Goal: Information Seeking & Learning: Understand process/instructions

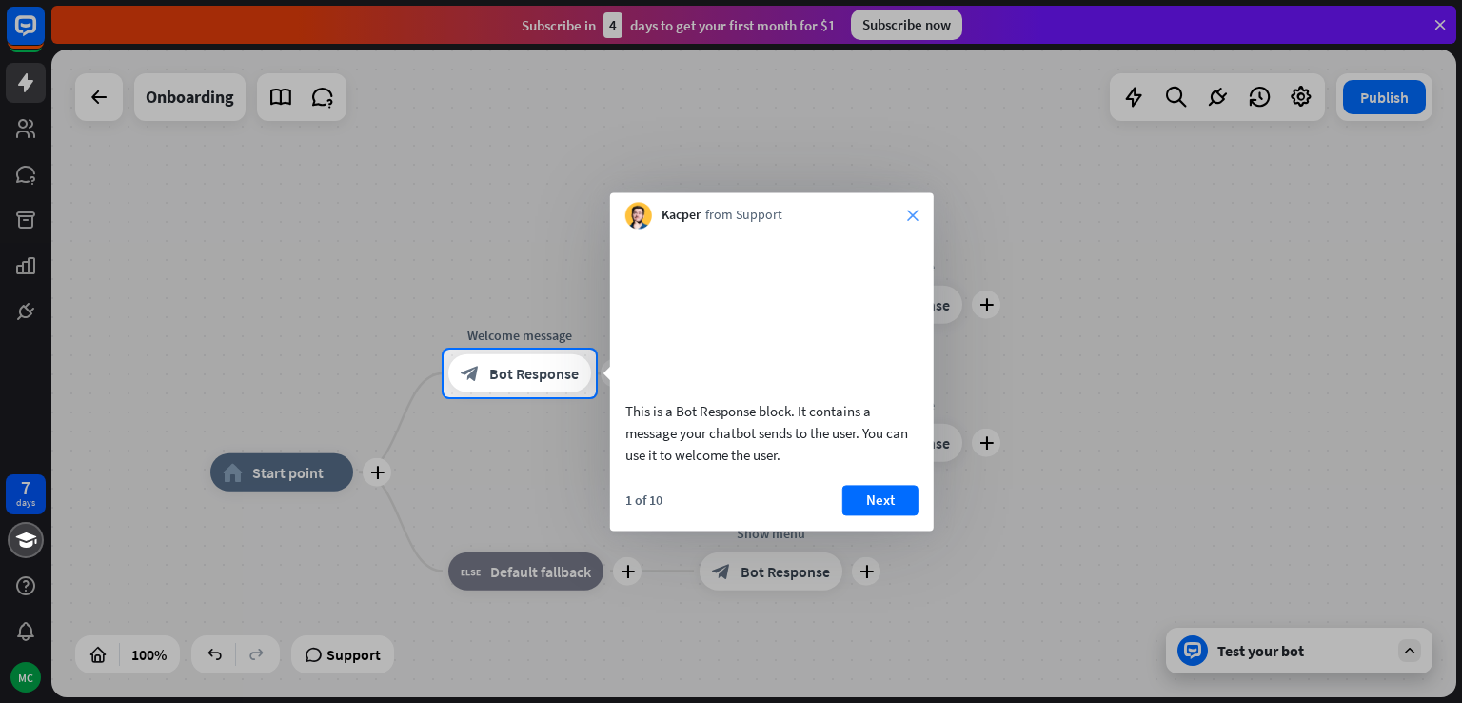
click at [917, 220] on icon "close" at bounding box center [912, 214] width 11 height 11
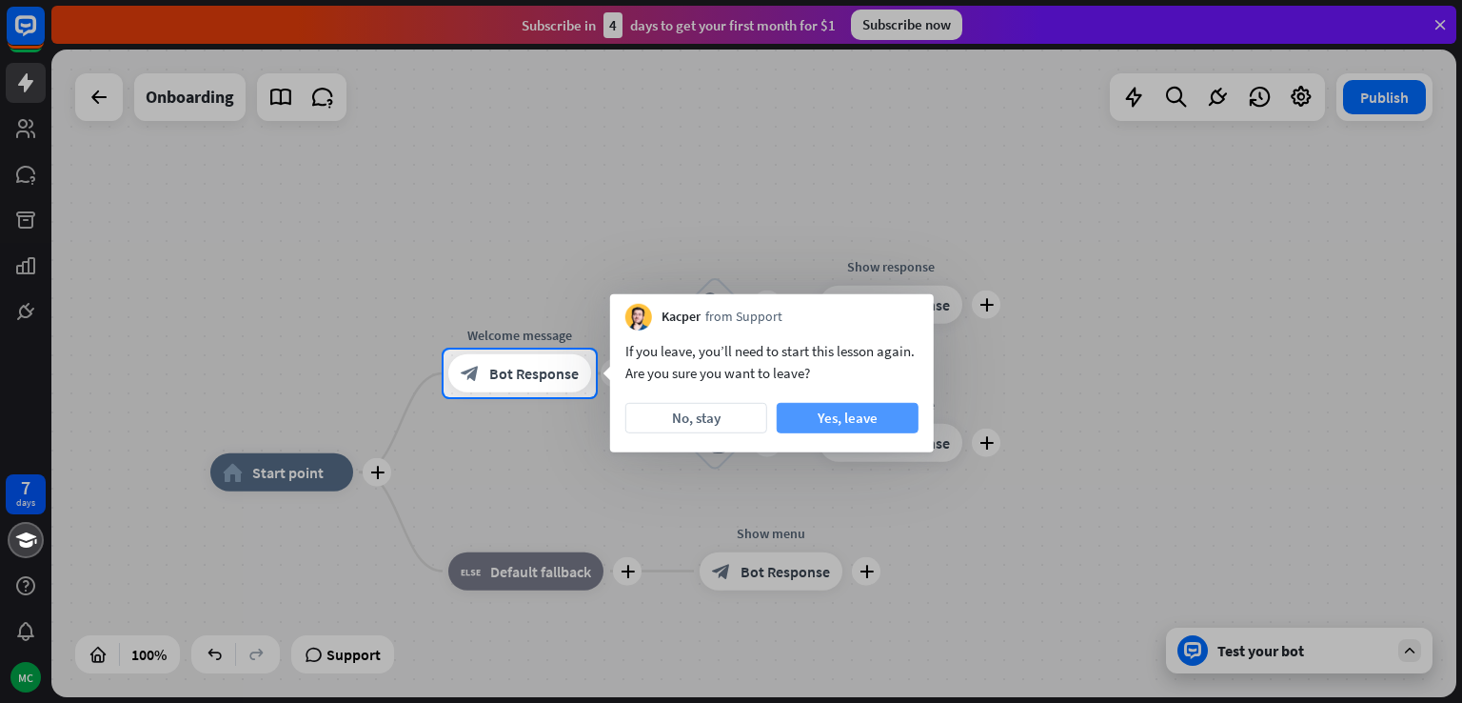
click at [811, 421] on button "Yes, leave" at bounding box center [848, 418] width 142 height 30
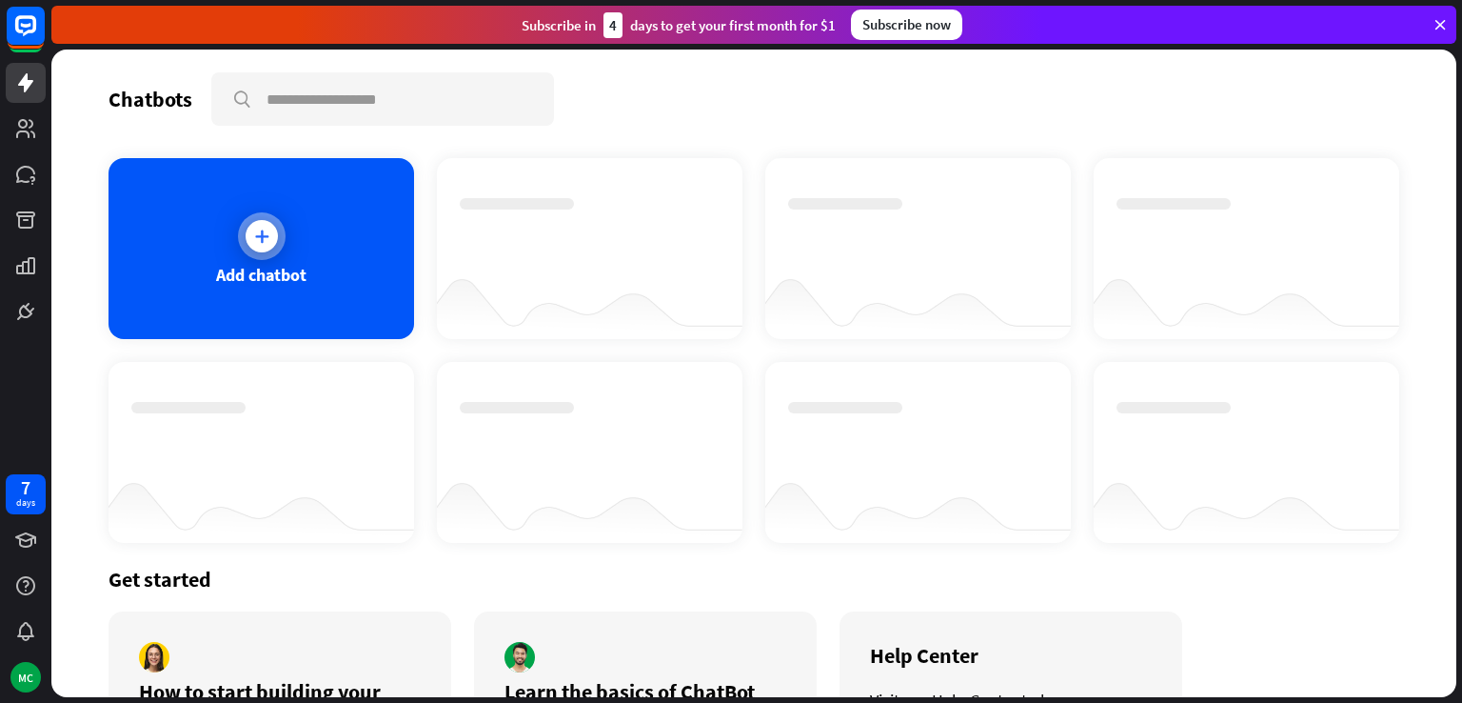
click at [256, 231] on icon at bounding box center [261, 236] width 19 height 19
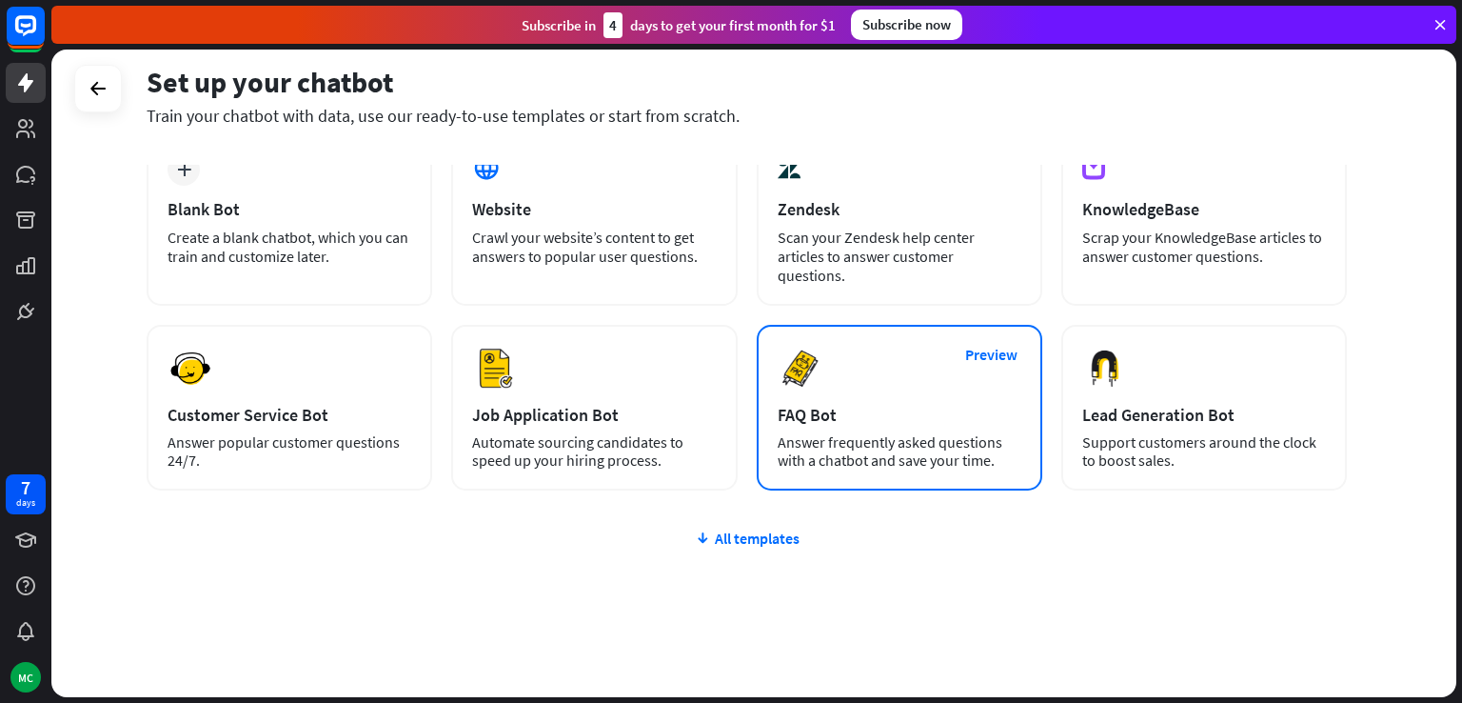
scroll to position [119, 0]
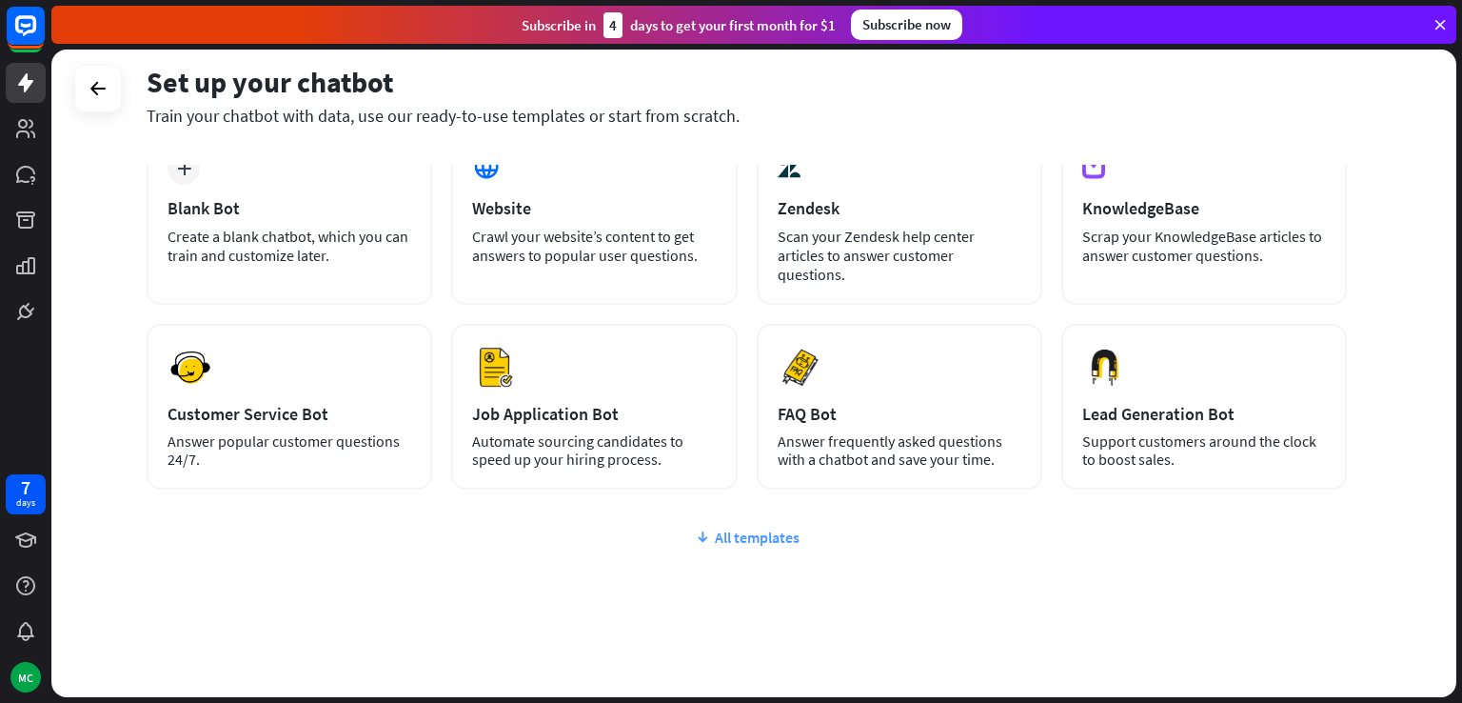
click at [771, 527] on div "All templates" at bounding box center [747, 536] width 1200 height 19
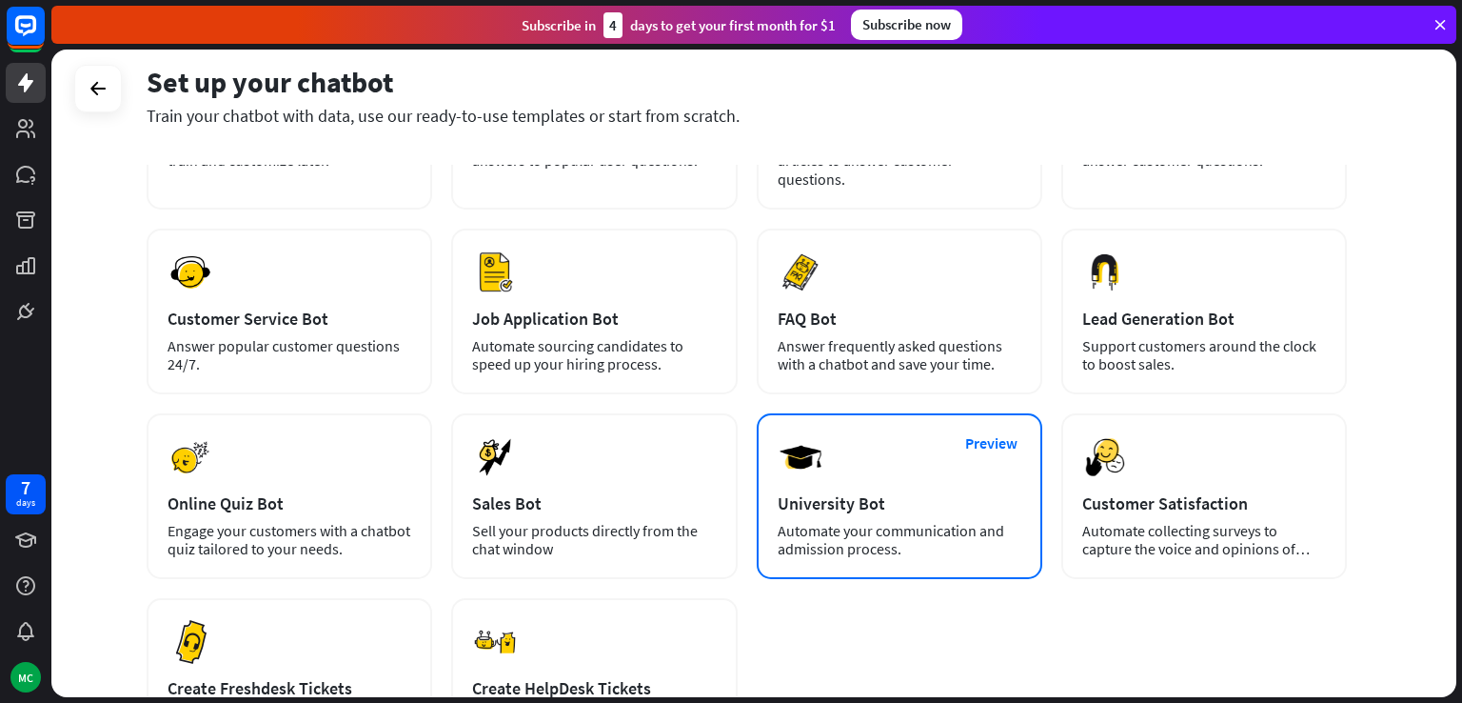
scroll to position [309, 0]
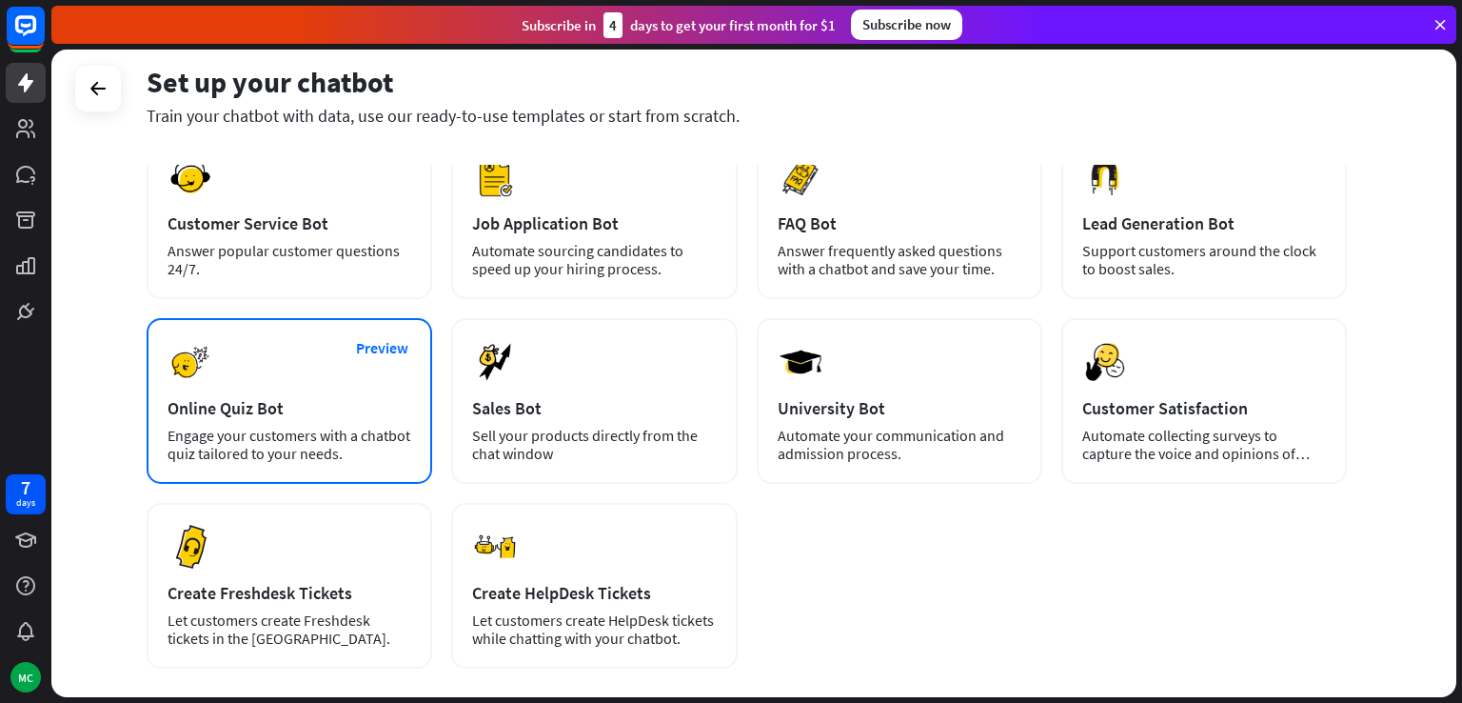
click at [279, 397] on div "Online Quiz Bot" at bounding box center [290, 408] width 244 height 22
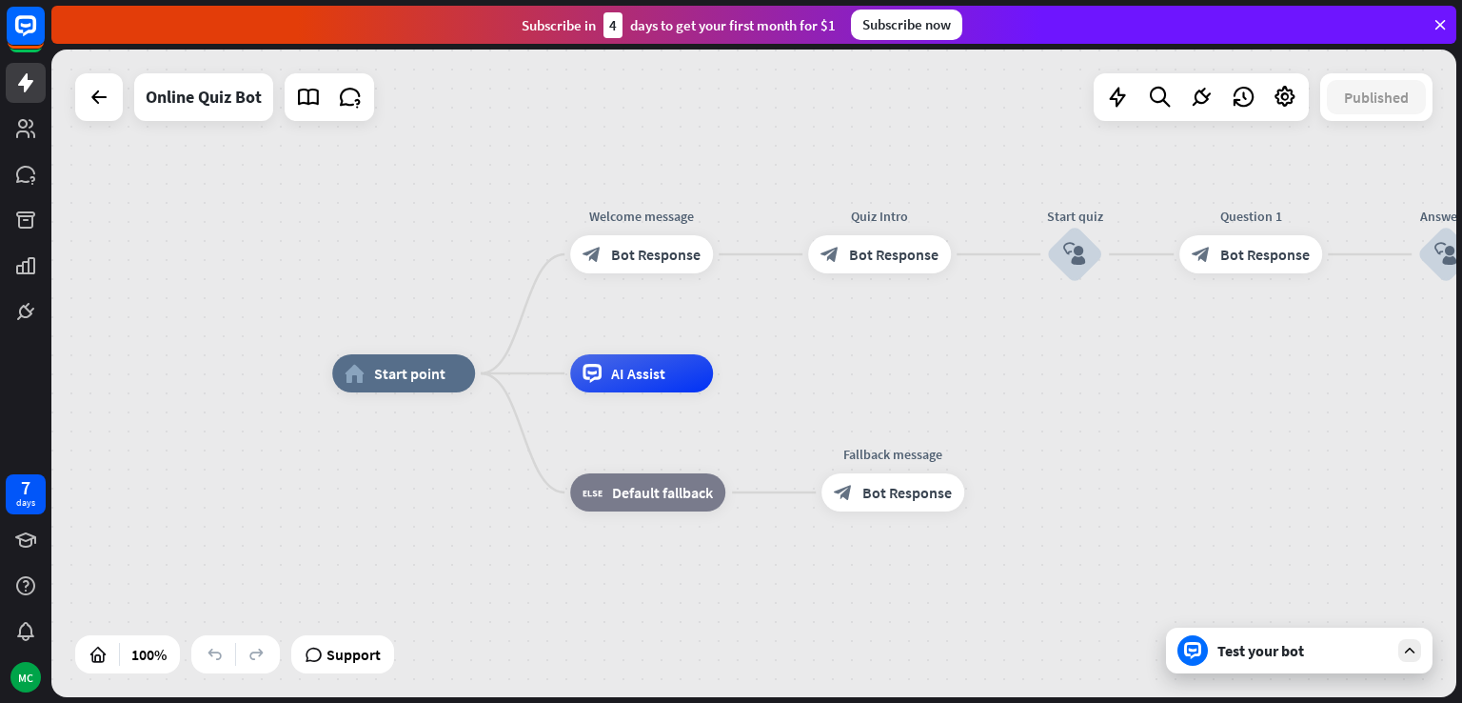
click at [1253, 655] on div "Test your bot" at bounding box center [1303, 650] width 171 height 19
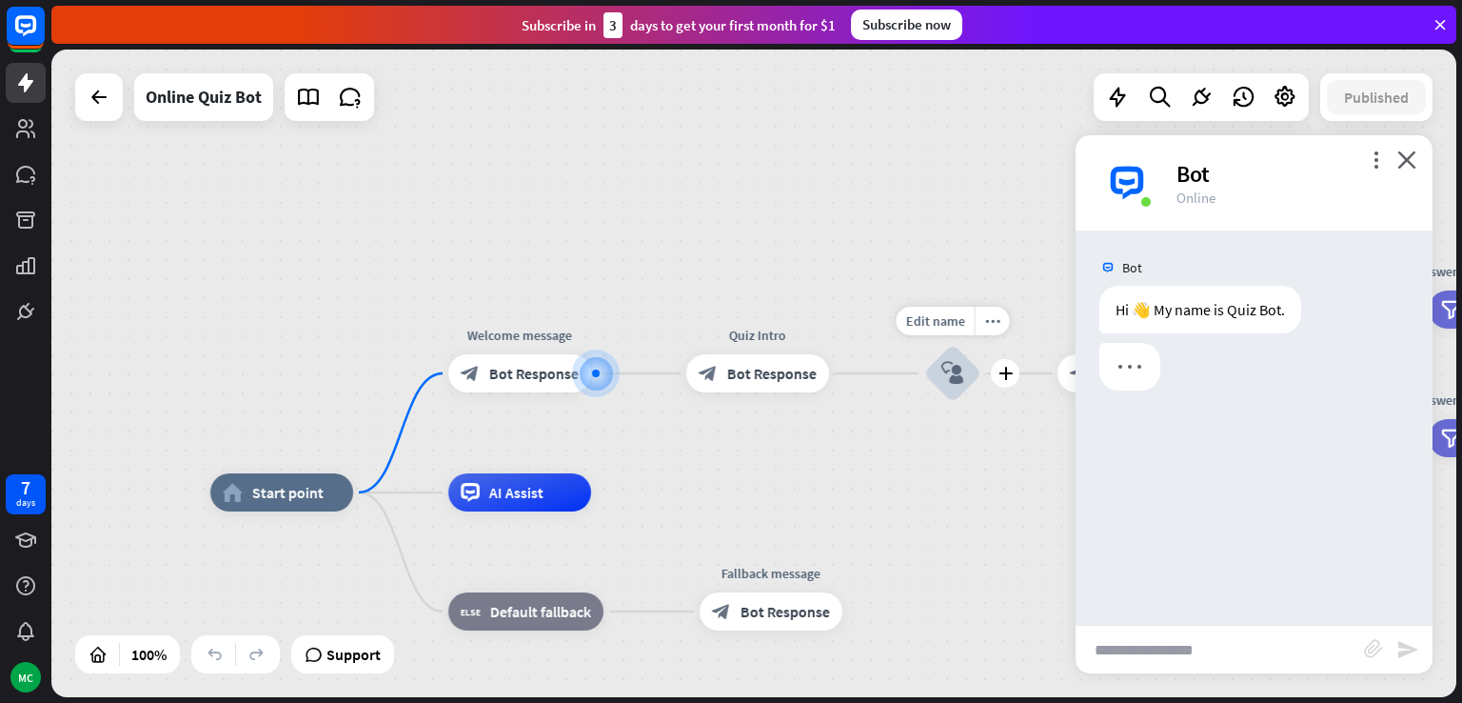
click at [945, 379] on icon "block_user_input" at bounding box center [952, 373] width 23 height 23
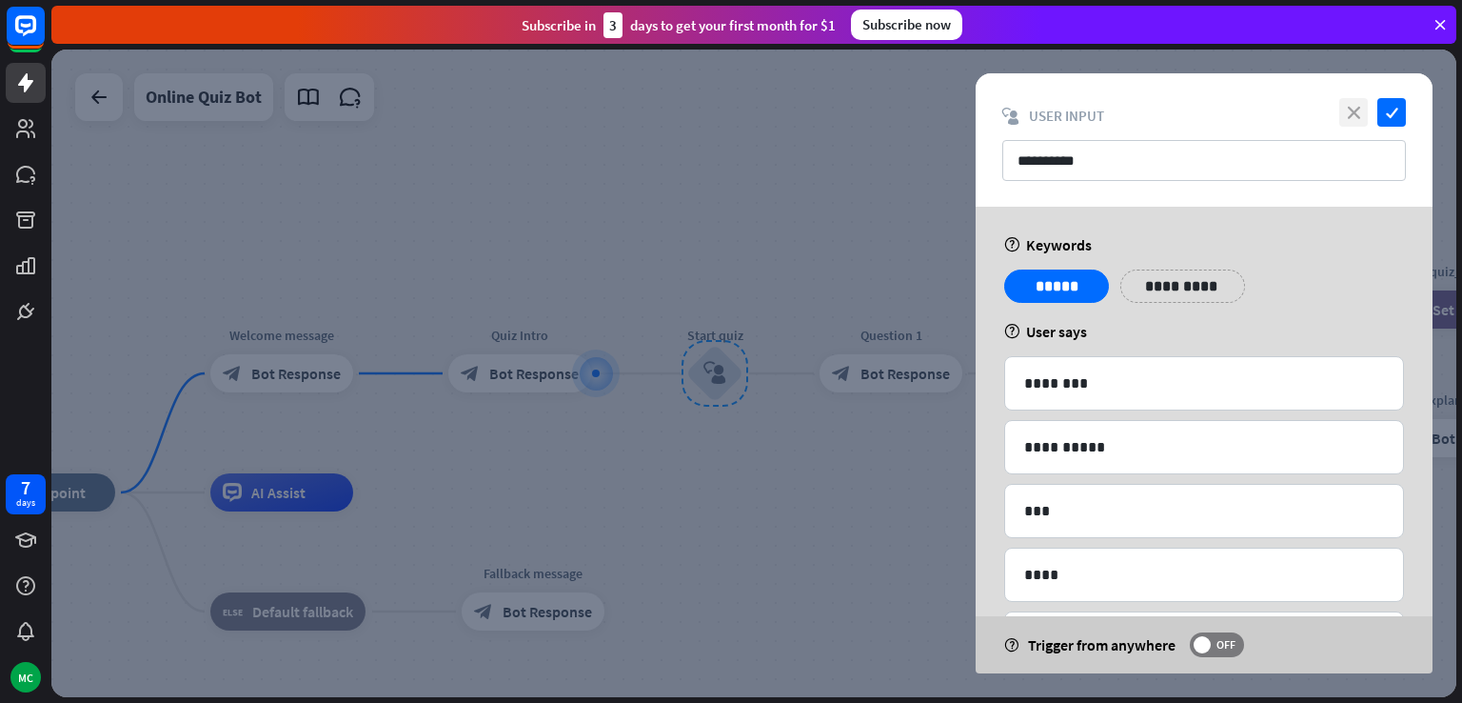
click at [1344, 113] on icon "close" at bounding box center [1353, 112] width 29 height 29
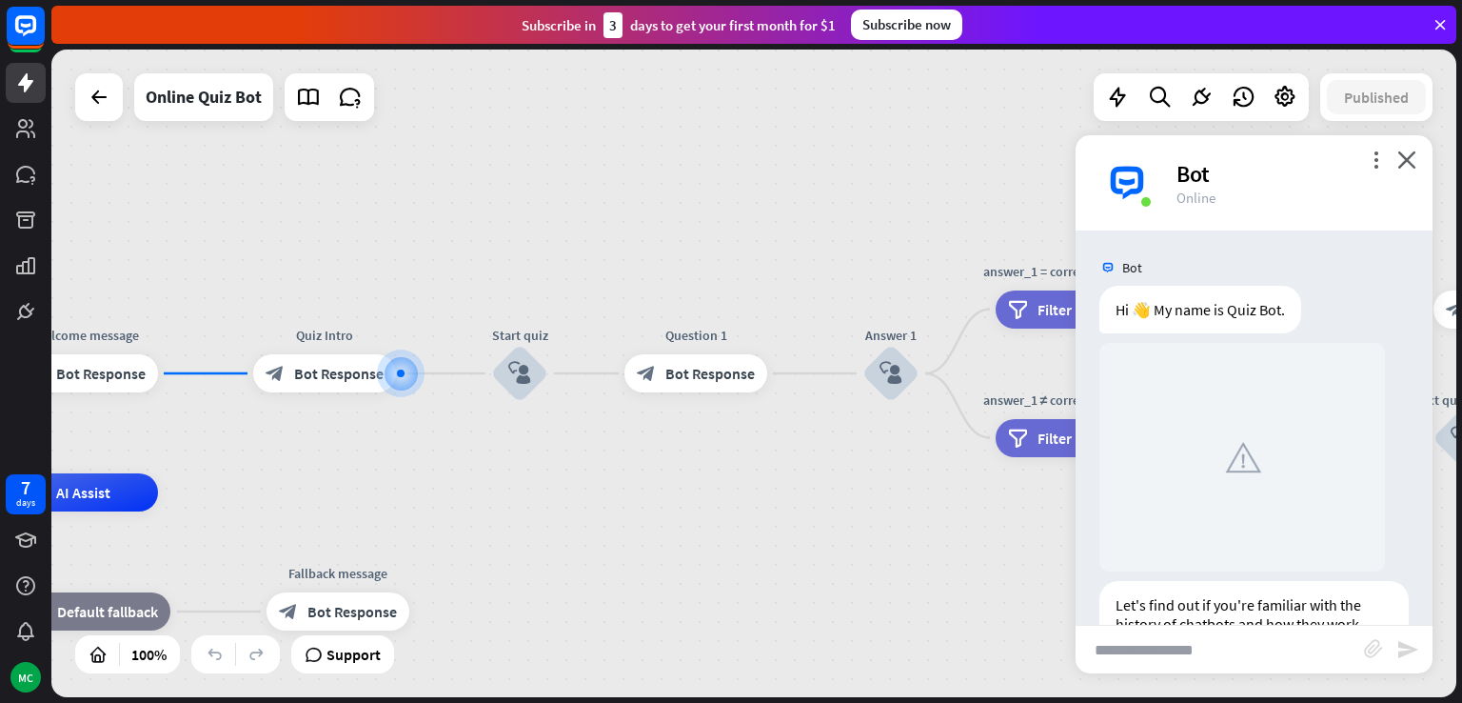
drag, startPoint x: 1413, startPoint y: 159, endPoint x: 1384, endPoint y: 159, distance: 28.6
click at [1412, 159] on icon "close" at bounding box center [1406, 159] width 19 height 18
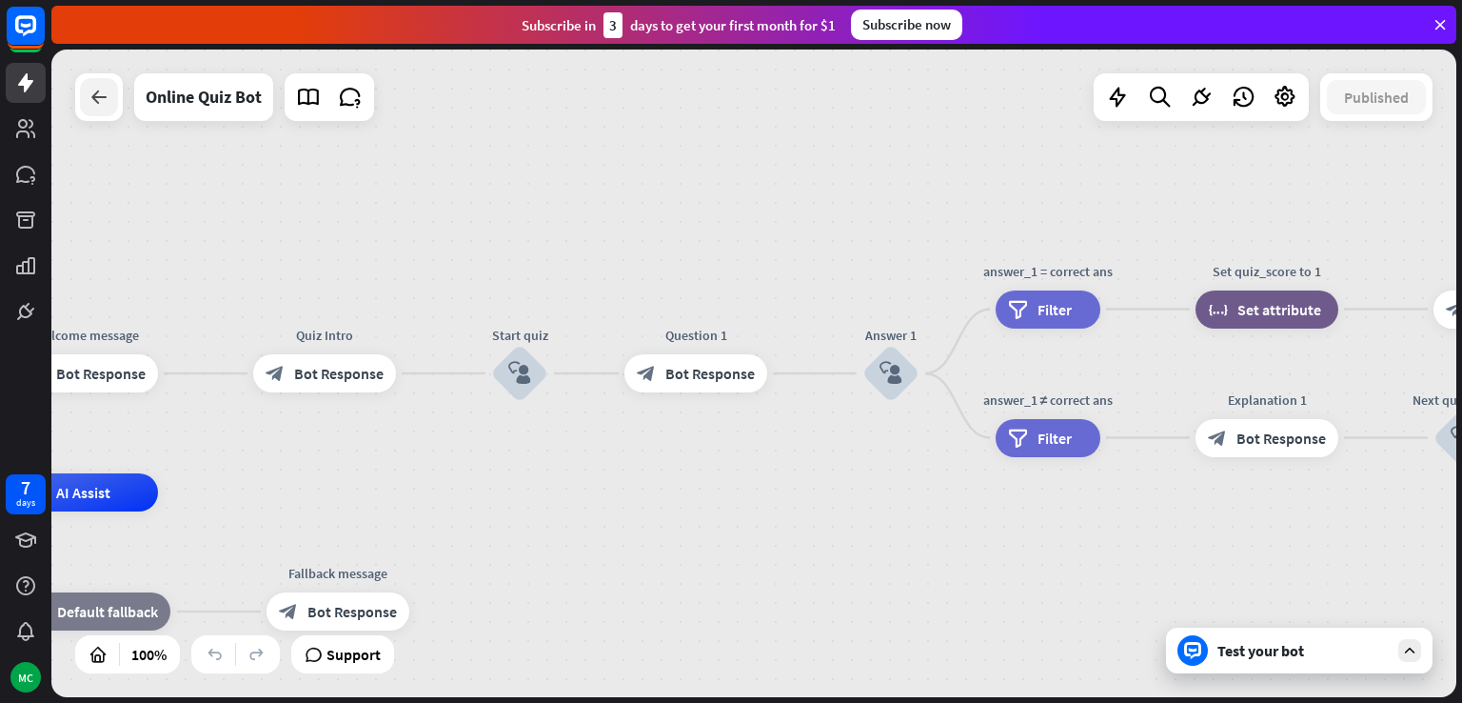
click at [89, 103] on icon at bounding box center [99, 97] width 23 height 23
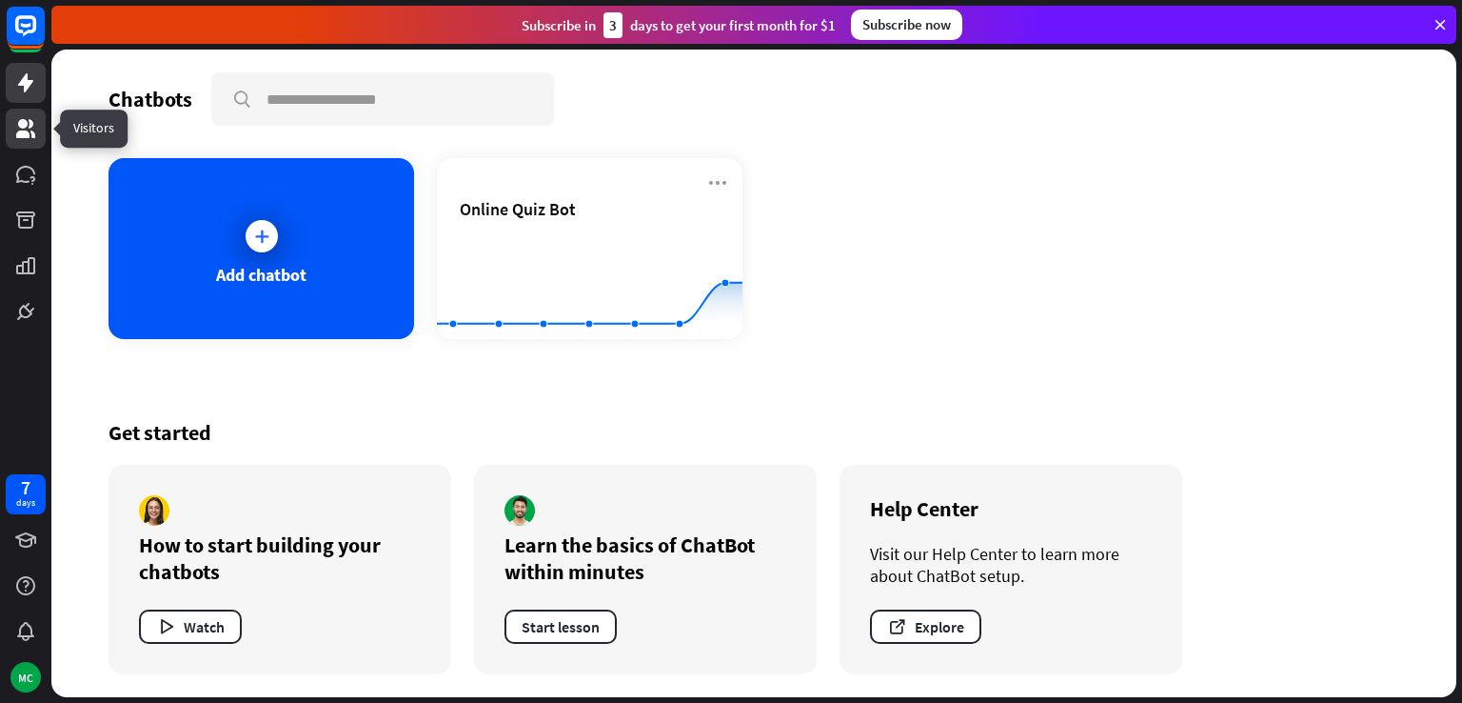
click at [23, 130] on icon at bounding box center [25, 128] width 19 height 19
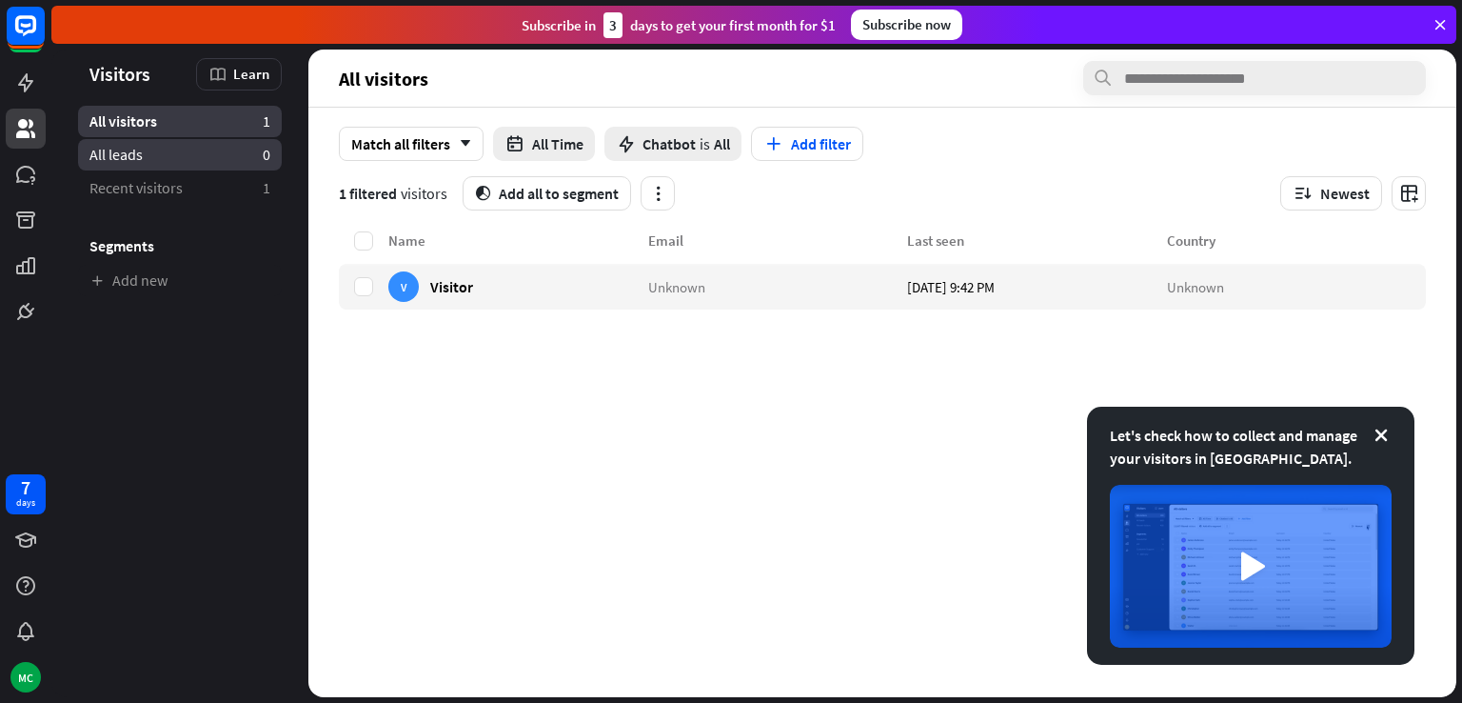
click at [116, 165] on link "All leads 0" at bounding box center [180, 154] width 204 height 31
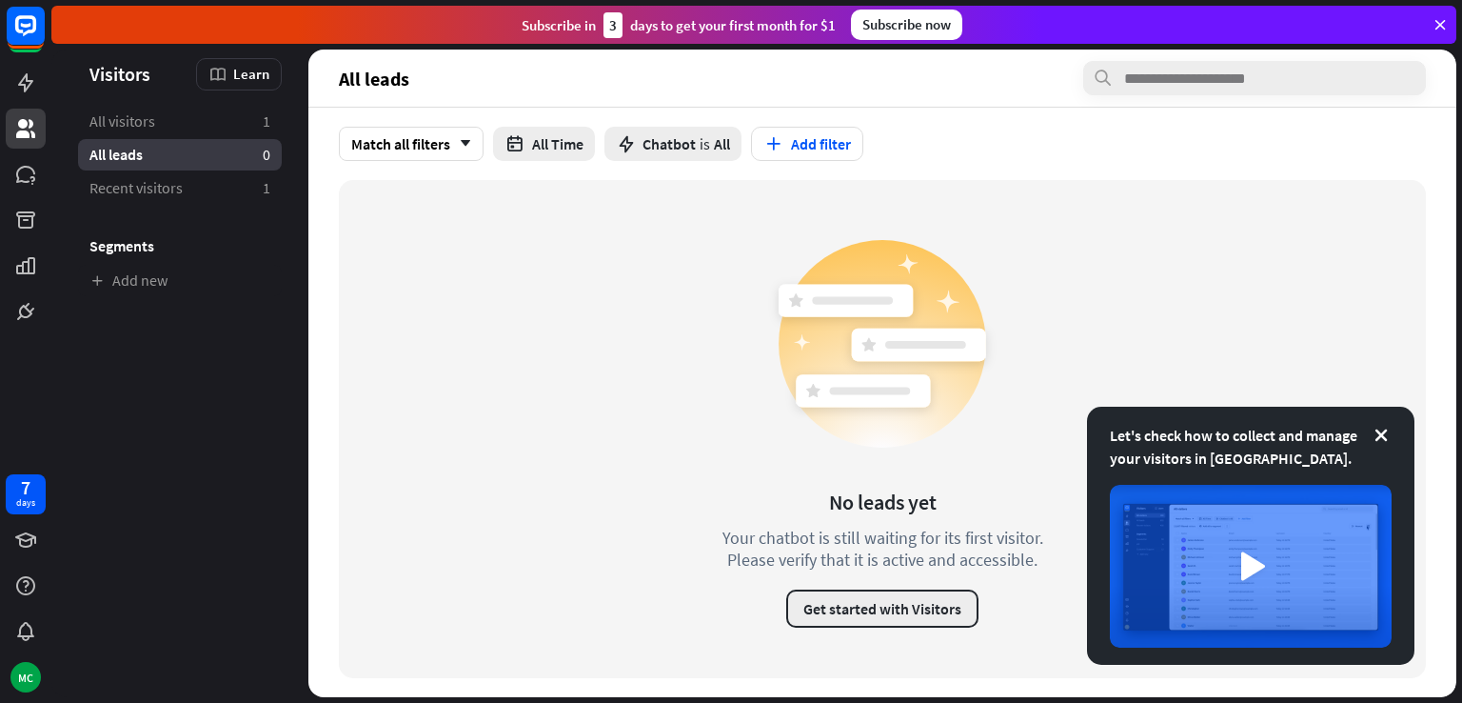
click at [855, 613] on button "Get started with Visitors" at bounding box center [882, 608] width 192 height 38
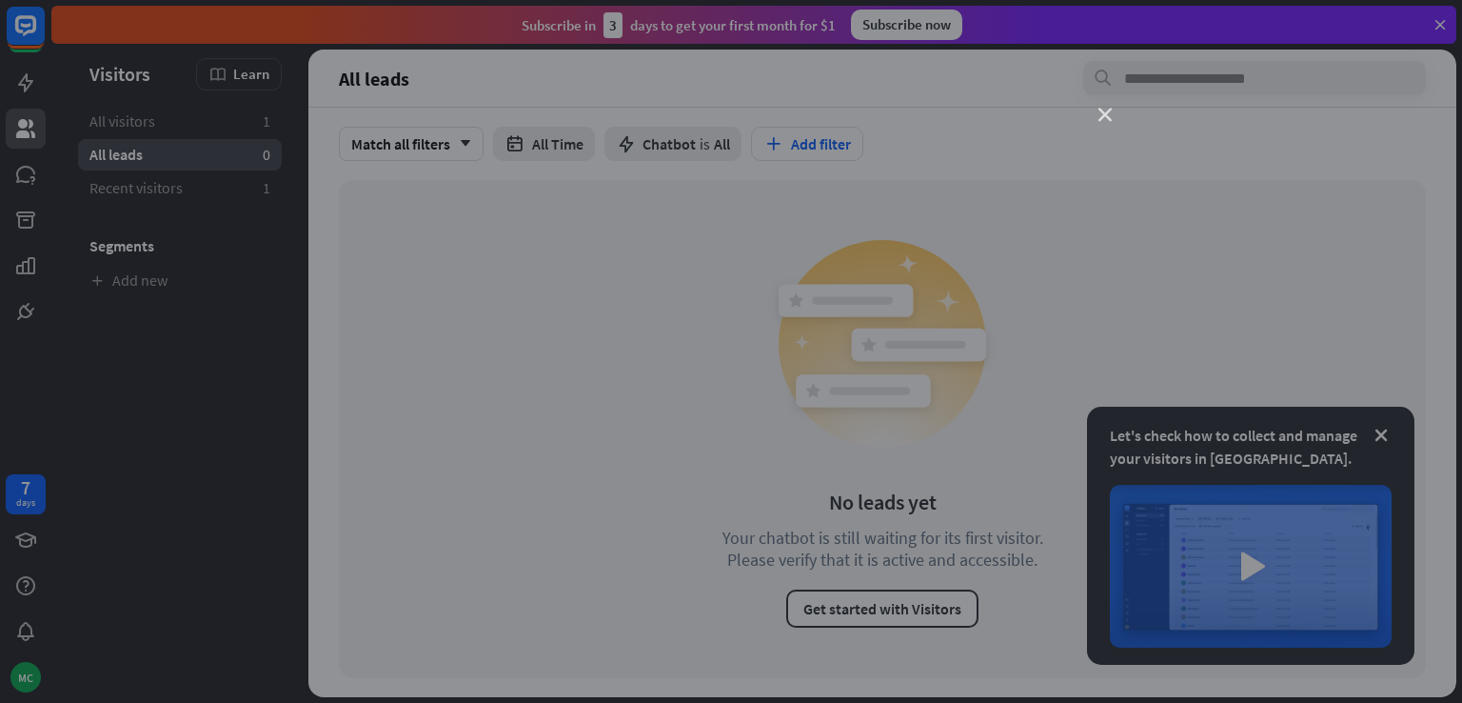
click at [1102, 115] on icon "close" at bounding box center [1105, 115] width 13 height 13
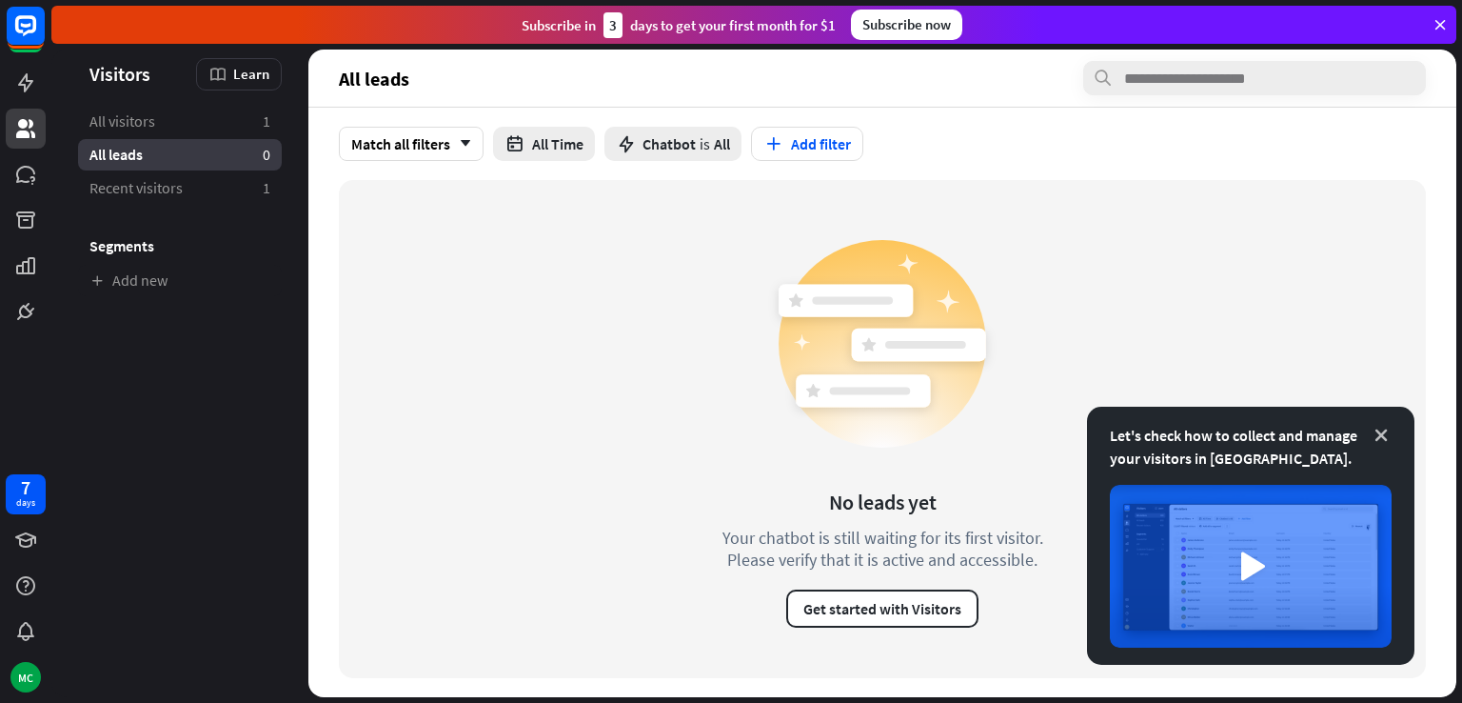
click at [1386, 439] on icon at bounding box center [1381, 435] width 19 height 19
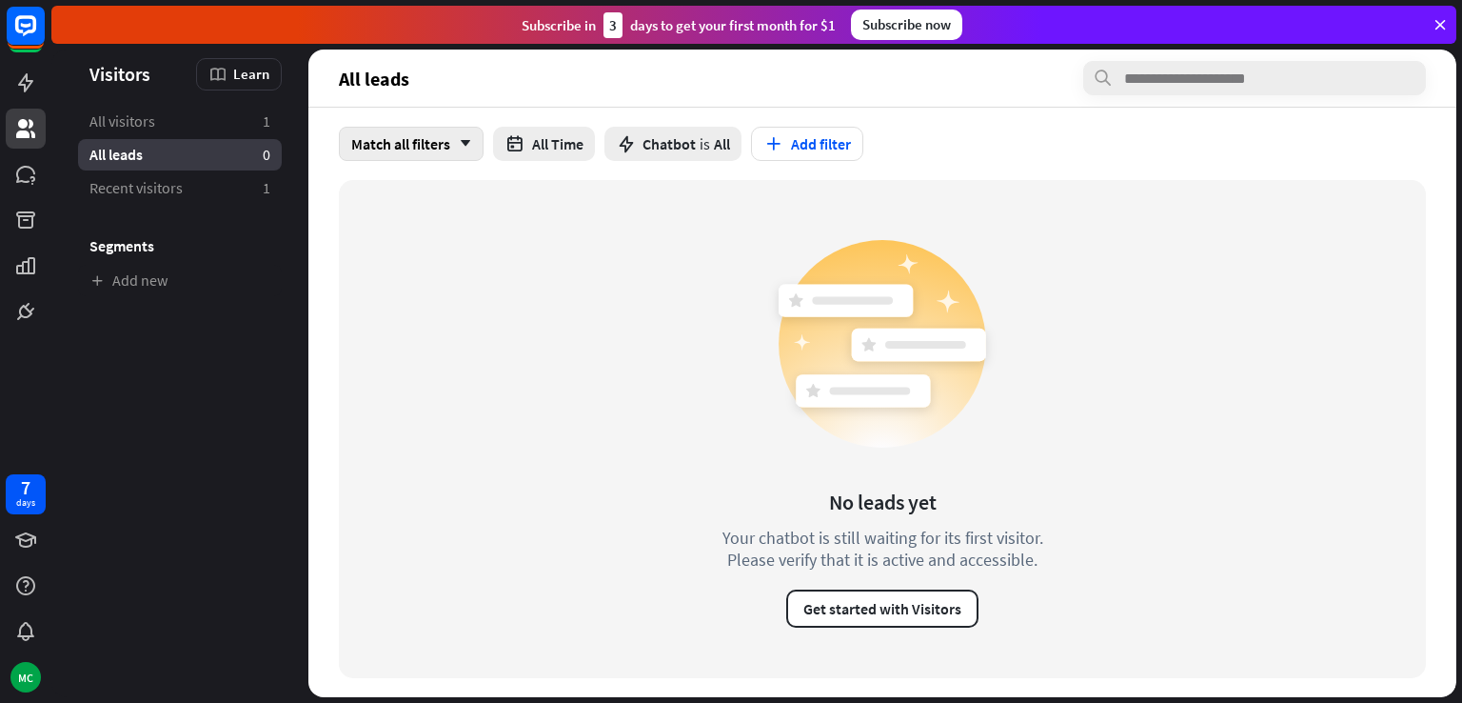
click at [464, 149] on div "Match all filters arrow_down" at bounding box center [411, 144] width 145 height 34
click at [670, 141] on span "Chatbot" at bounding box center [669, 143] width 53 height 19
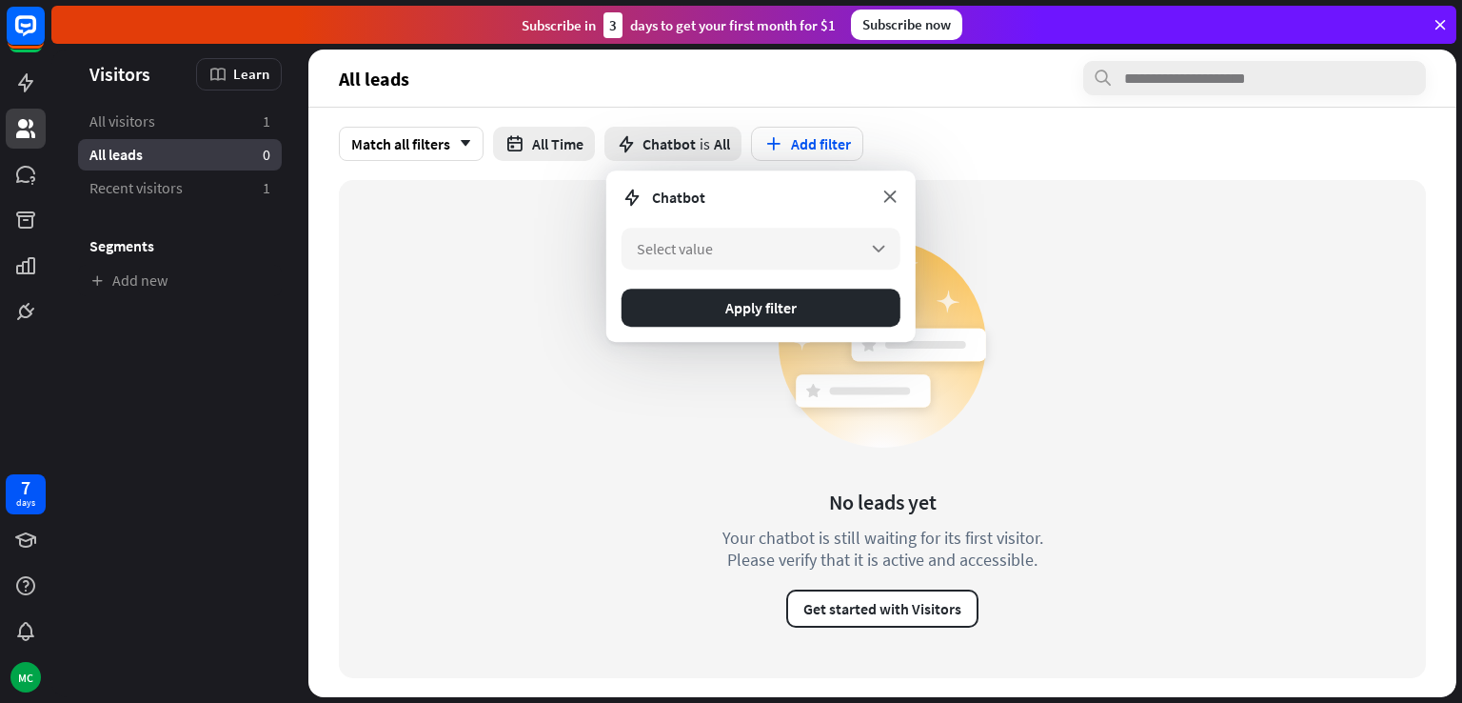
click at [894, 192] on icon at bounding box center [890, 196] width 21 height 21
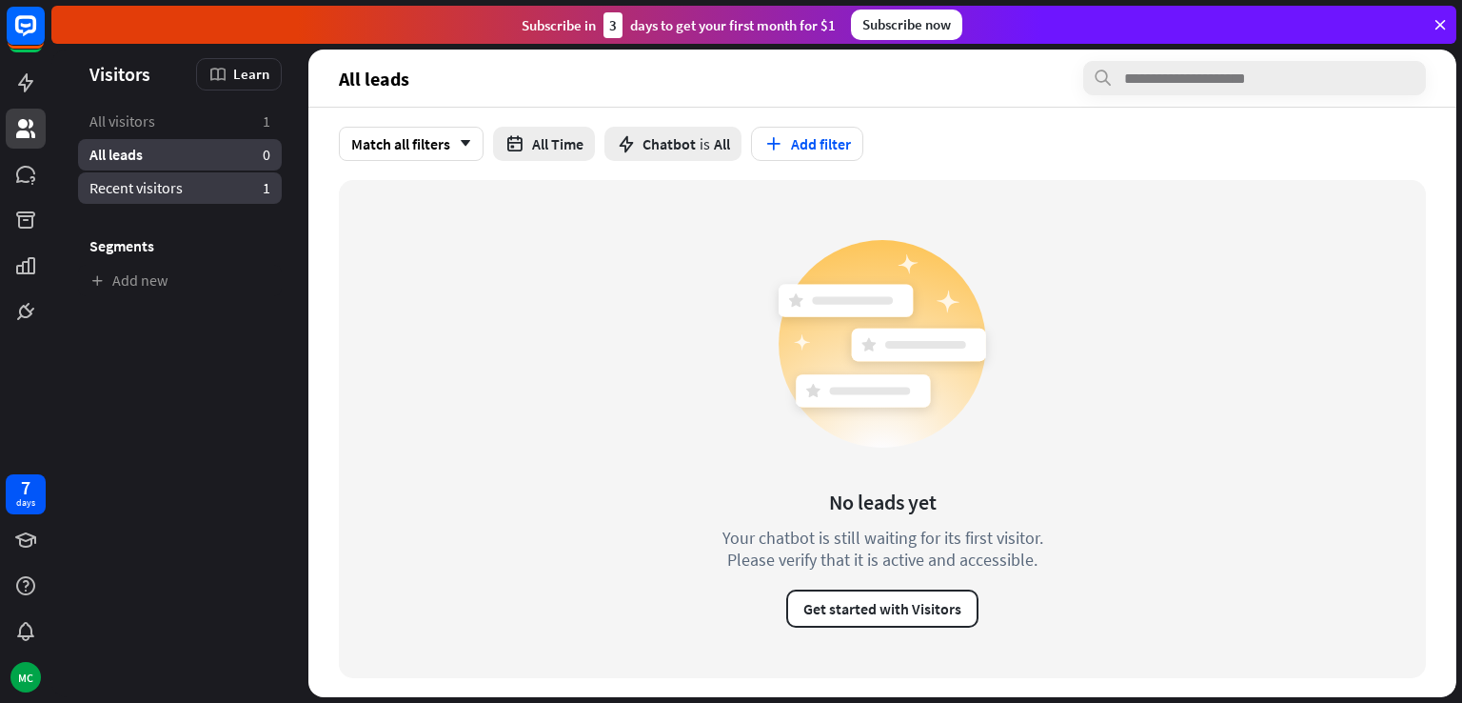
click at [113, 197] on span "Recent visitors" at bounding box center [135, 188] width 93 height 20
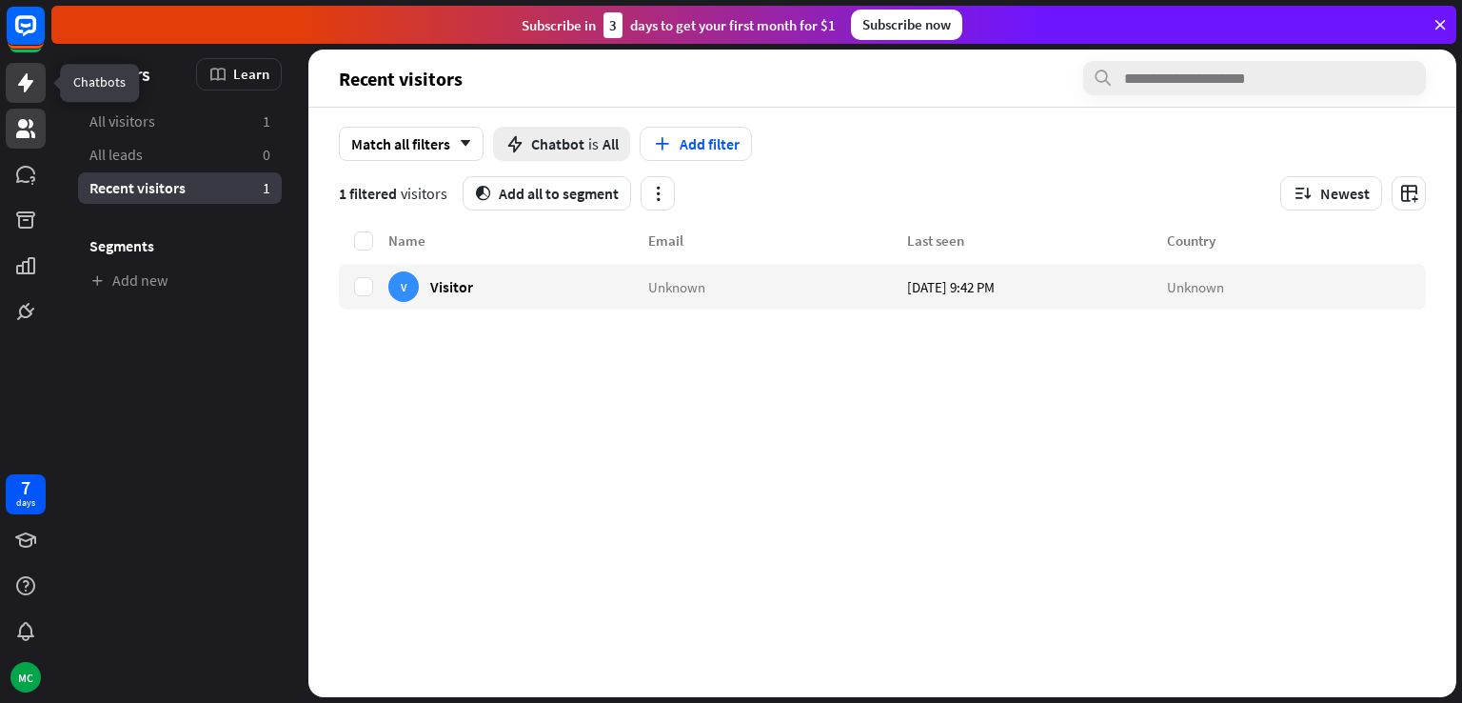
click at [27, 92] on icon at bounding box center [25, 82] width 23 height 23
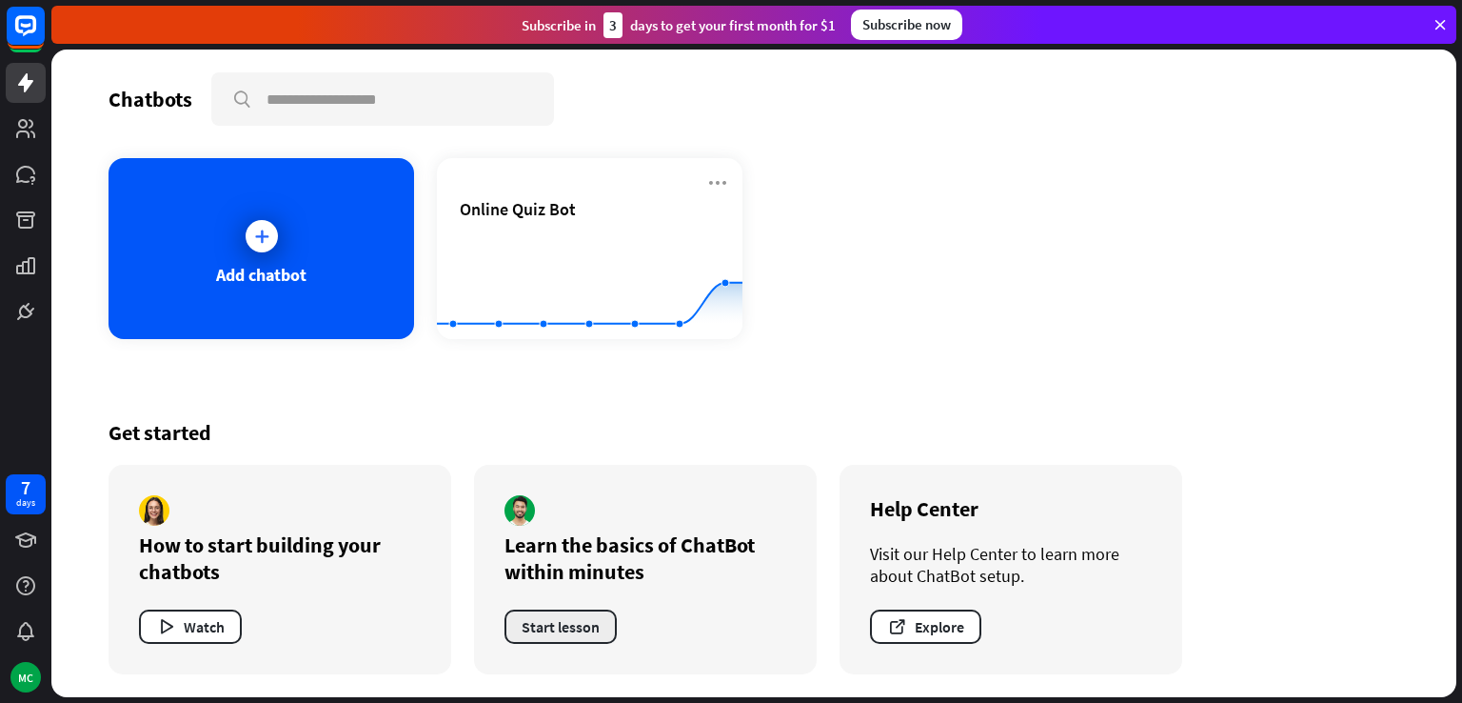
click at [564, 627] on button "Start lesson" at bounding box center [561, 626] width 112 height 34
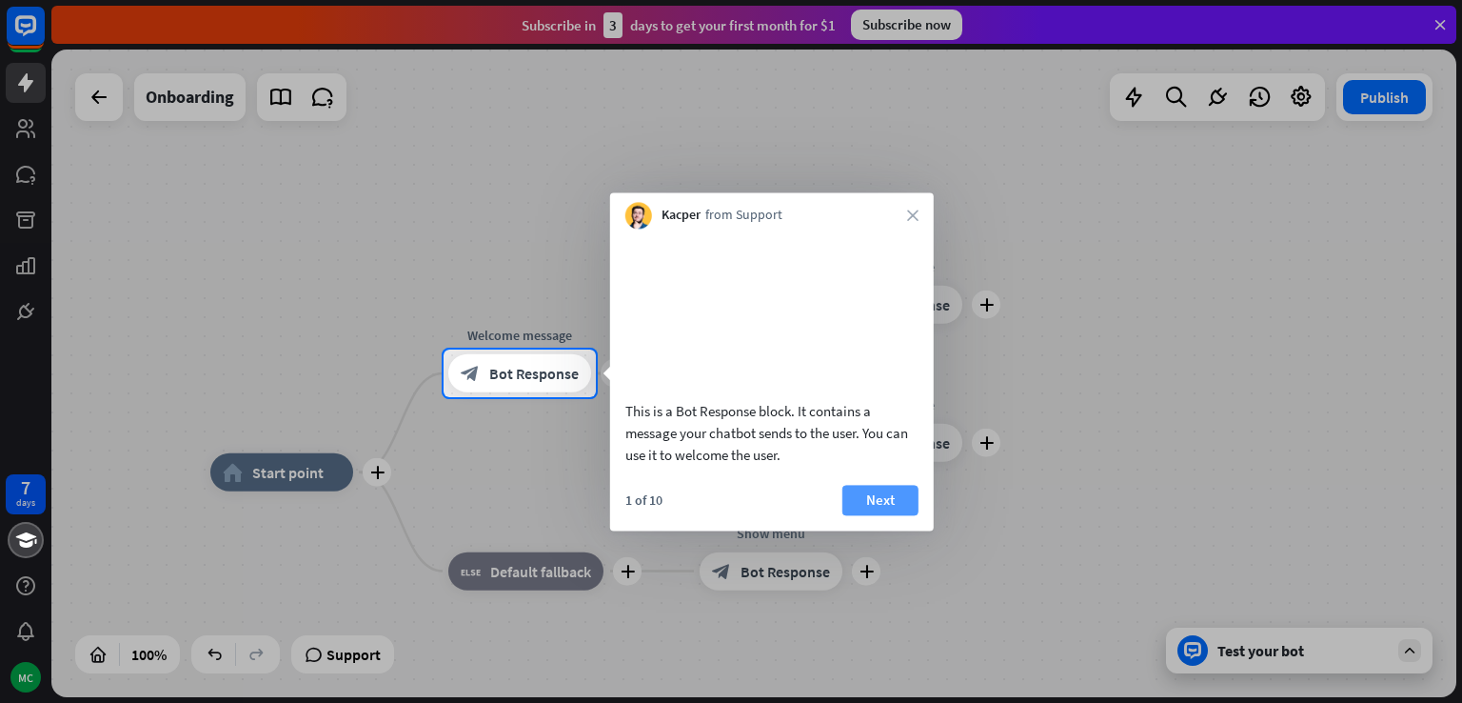
click at [881, 515] on button "Next" at bounding box center [880, 500] width 76 height 30
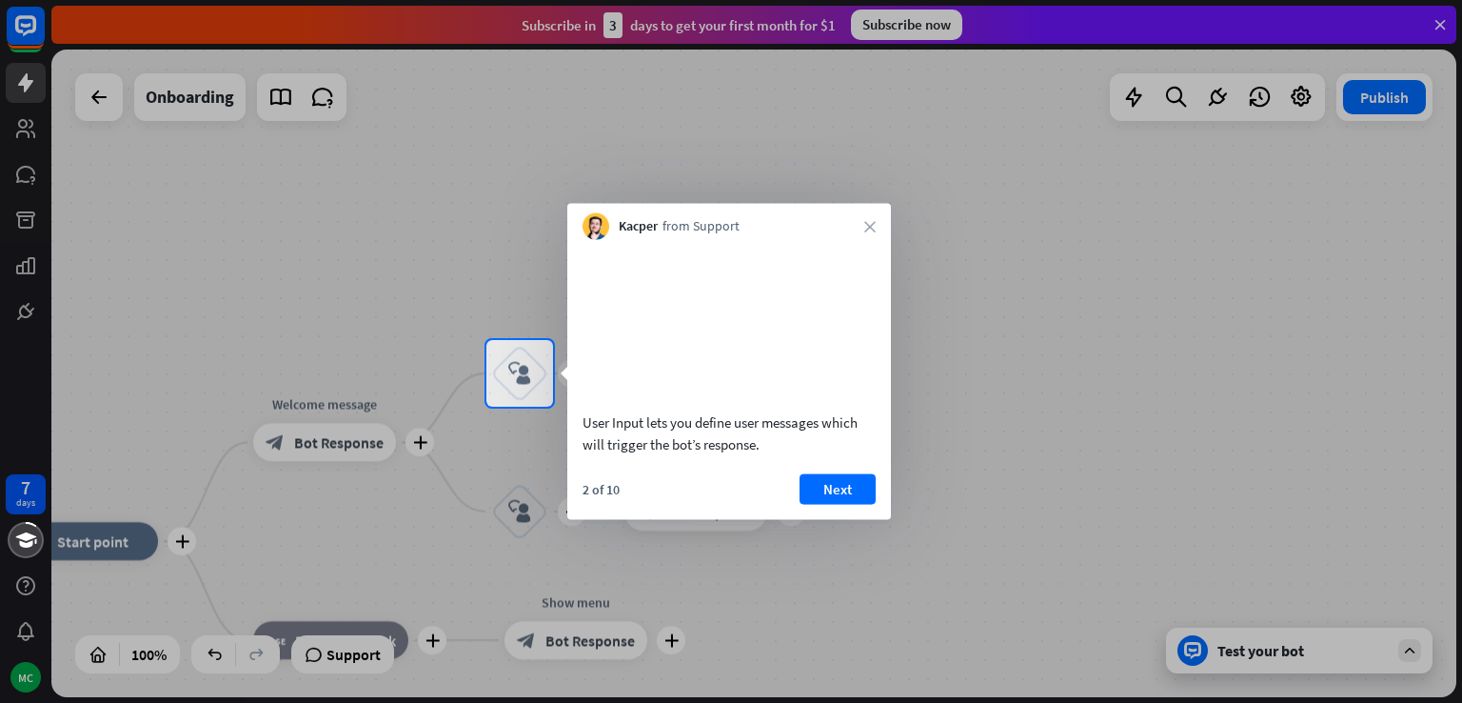
click at [862, 229] on div "Kacper from Support close" at bounding box center [729, 222] width 324 height 36
click at [830, 504] on button "Next" at bounding box center [838, 488] width 76 height 30
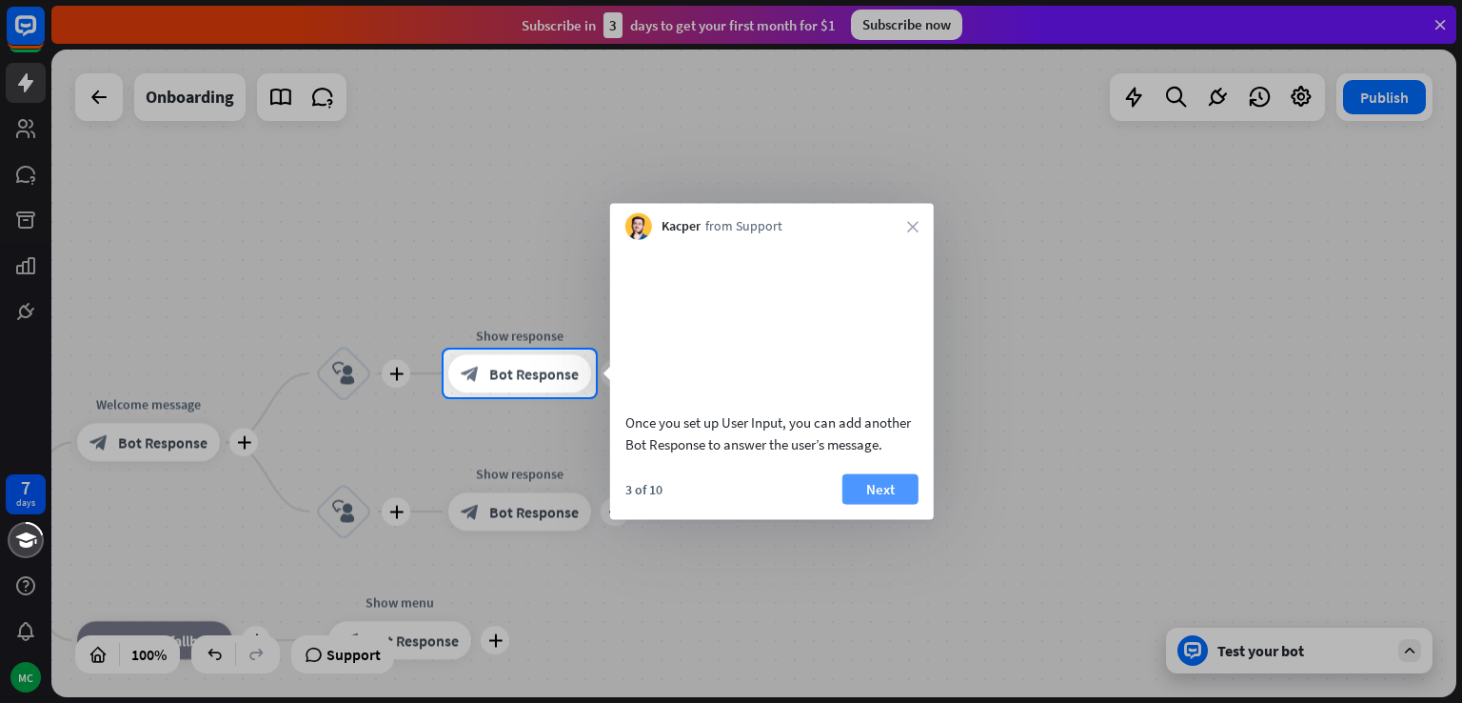
click at [868, 504] on button "Next" at bounding box center [880, 488] width 76 height 30
